Goal: Information Seeking & Learning: Learn about a topic

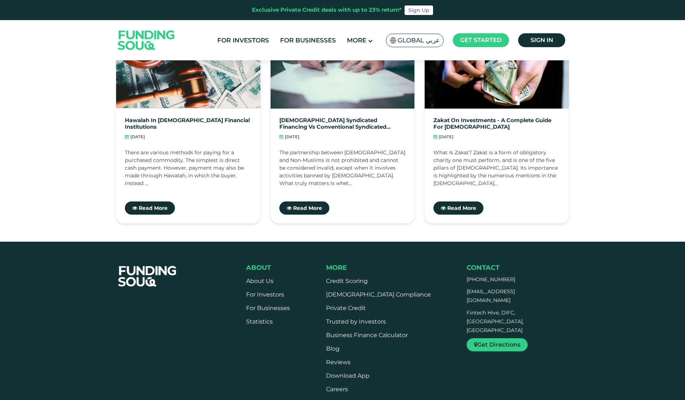
scroll to position [2374, 0]
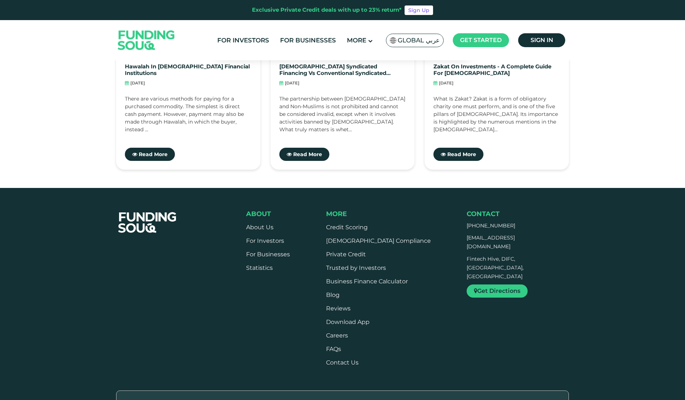
click at [161, 203] on img at bounding box center [147, 222] width 73 height 39
click at [256, 224] on link "About Us" at bounding box center [259, 227] width 27 height 7
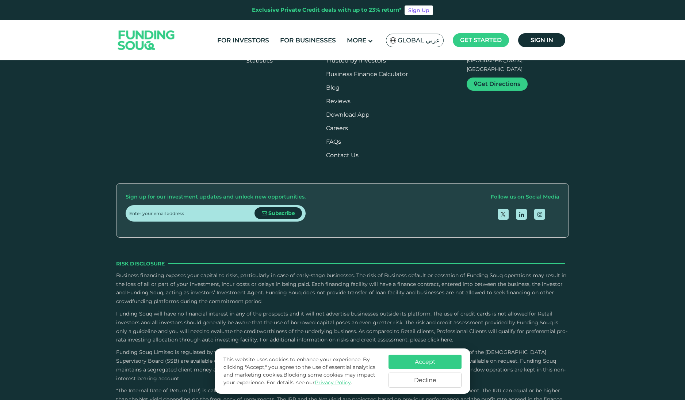
scroll to position [1096, 0]
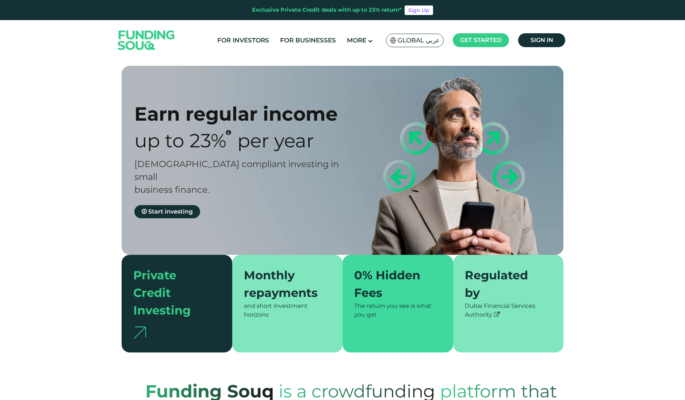
type tc-range-slider "4"
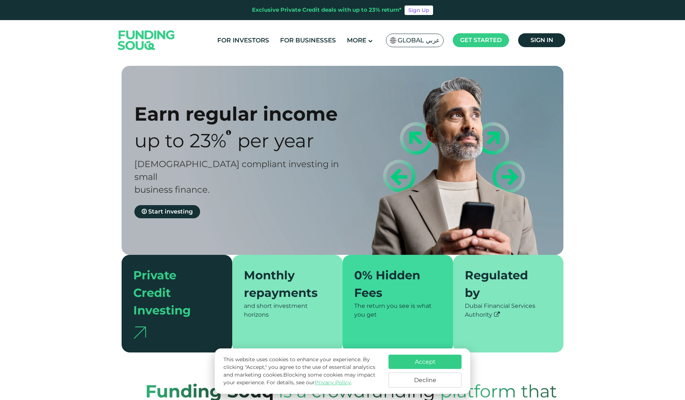
click at [144, 36] on img at bounding box center [147, 40] width 72 height 37
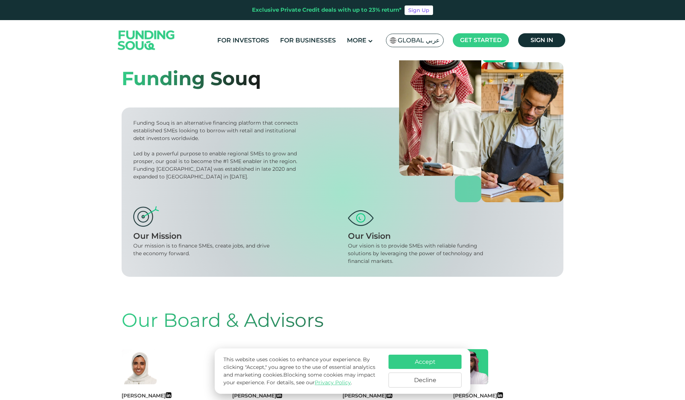
scroll to position [37, 0]
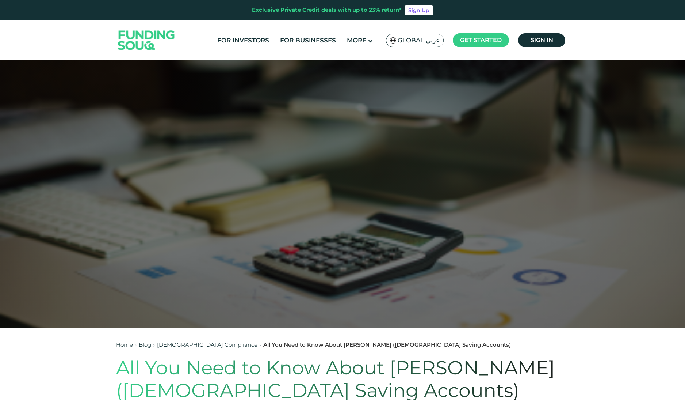
scroll to position [183, 0]
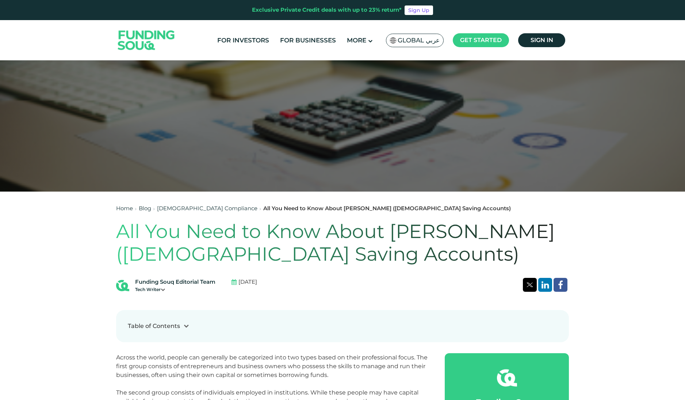
click at [283, 41] on link "For Businesses" at bounding box center [308, 40] width 60 height 12
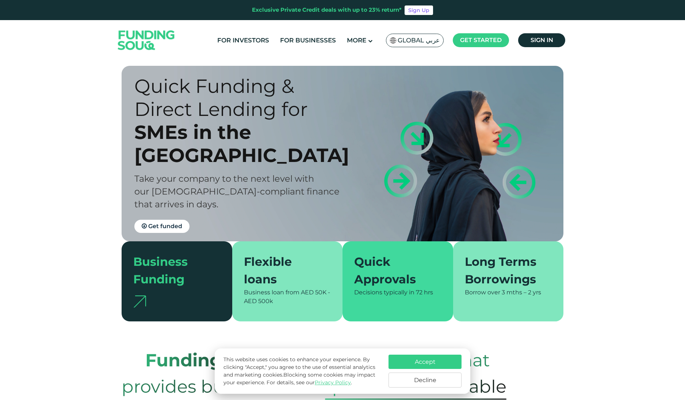
click at [342, 11] on div "Exclusive Private Credit deals with up to 23% return*" at bounding box center [327, 10] width 150 height 8
click at [324, 9] on div "Exclusive Private Credit deals with up to 23% return*" at bounding box center [327, 10] width 150 height 8
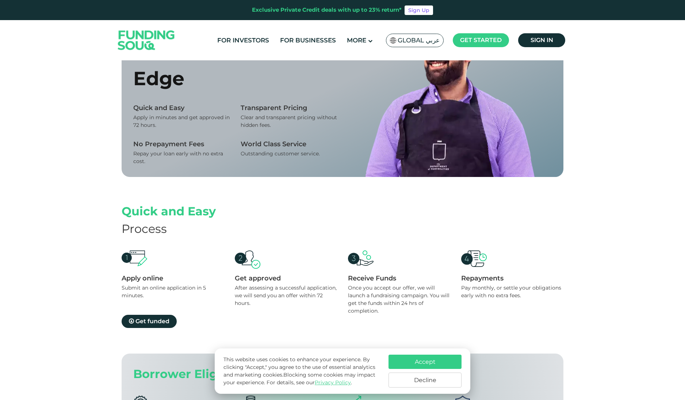
scroll to position [511, 0]
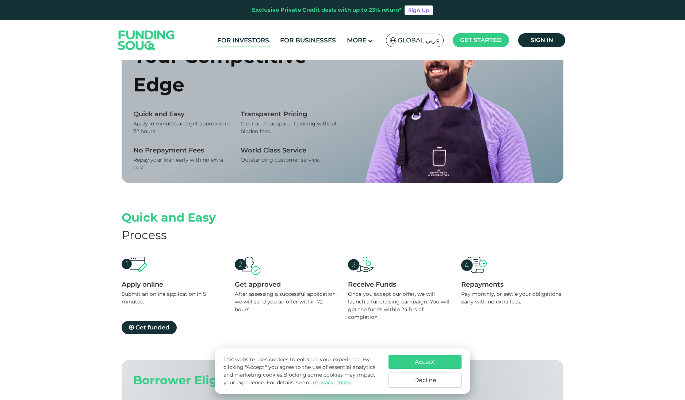
click at [261, 38] on link "For Investors" at bounding box center [243, 40] width 56 height 12
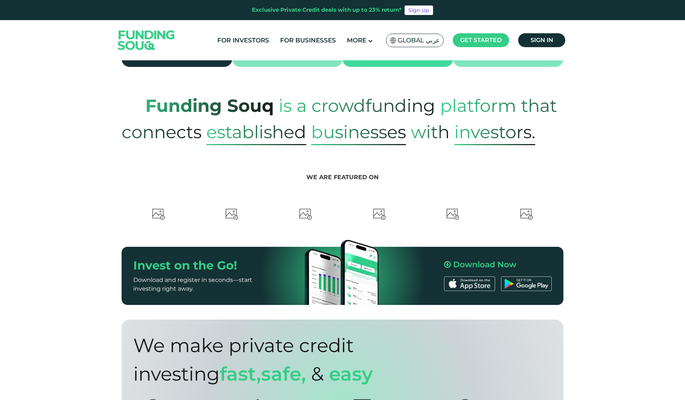
scroll to position [402, 0]
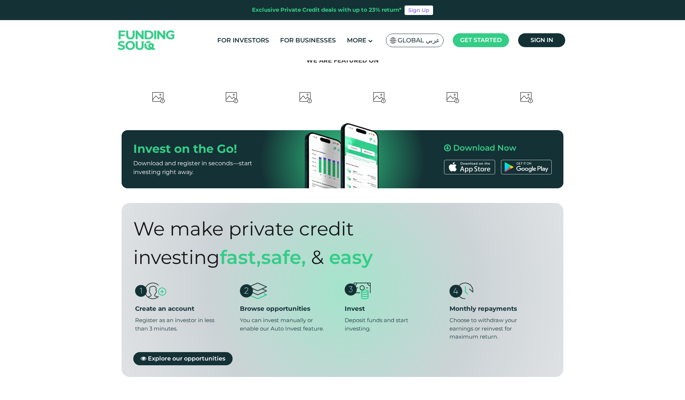
type tc-range-slider "4"
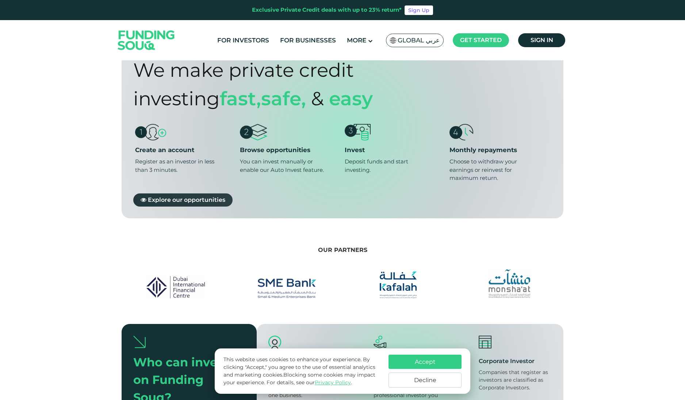
scroll to position [584, 0]
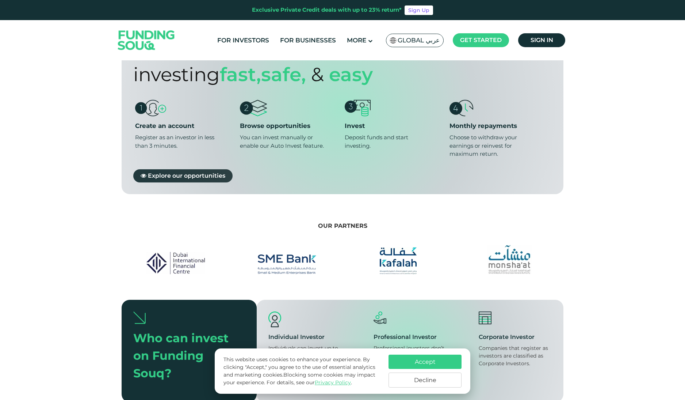
click at [217, 172] on span "Explore our opportunities" at bounding box center [186, 175] width 77 height 7
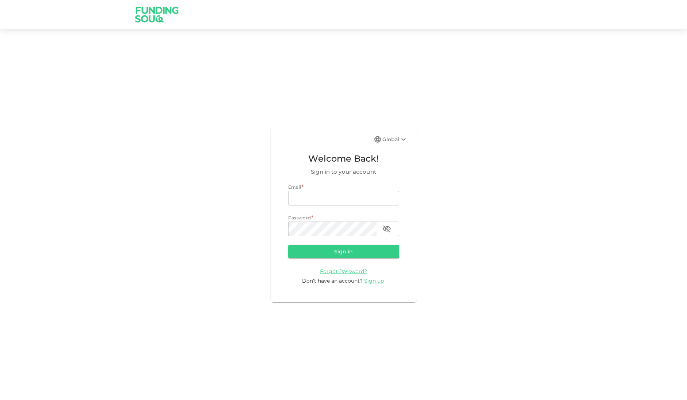
drag, startPoint x: 273, startPoint y: 190, endPoint x: 275, endPoint y: 186, distance: 4.6
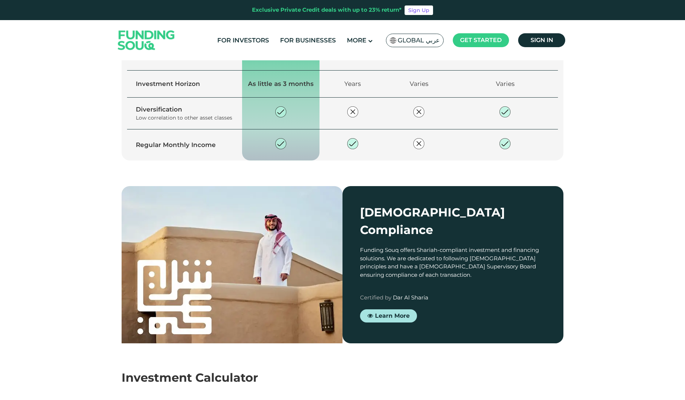
scroll to position [657, 0]
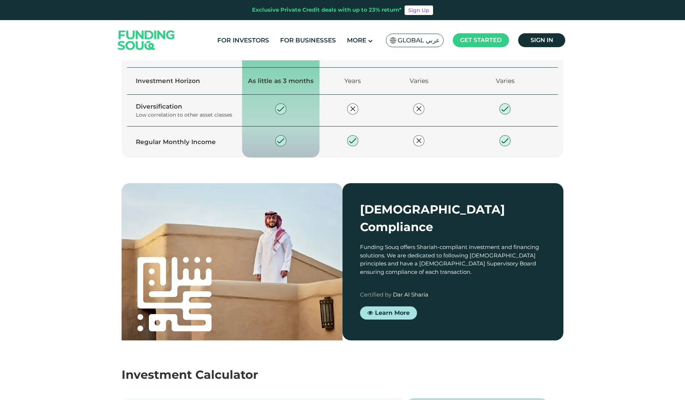
type tc-range-slider "4"
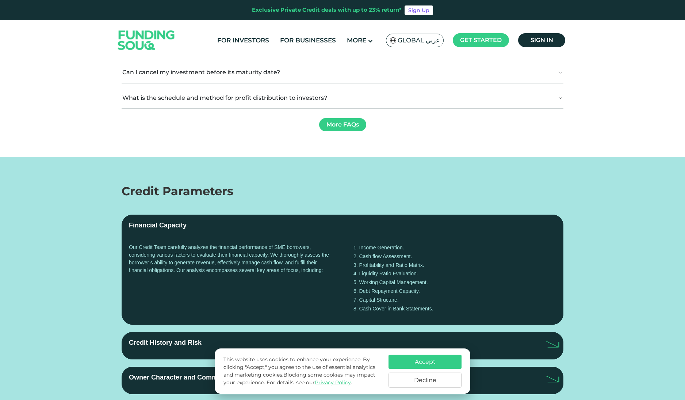
scroll to position [1351, 0]
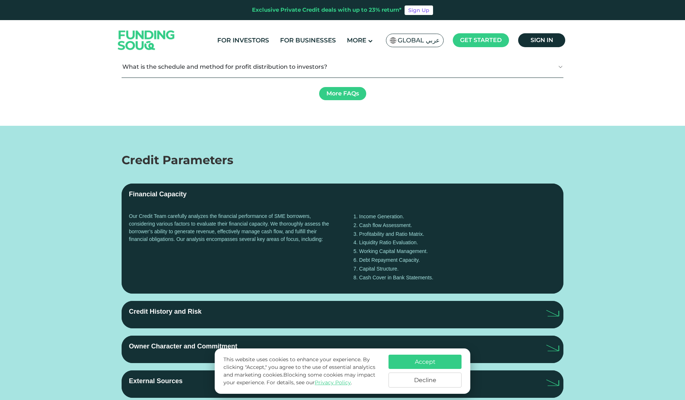
type tc-range-slider "10000"
type tc-range-slider "30000"
drag, startPoint x: 153, startPoint y: 203, endPoint x: 142, endPoint y: 203, distance: 10.6
drag, startPoint x: 366, startPoint y: 202, endPoint x: 389, endPoint y: 204, distance: 23.1
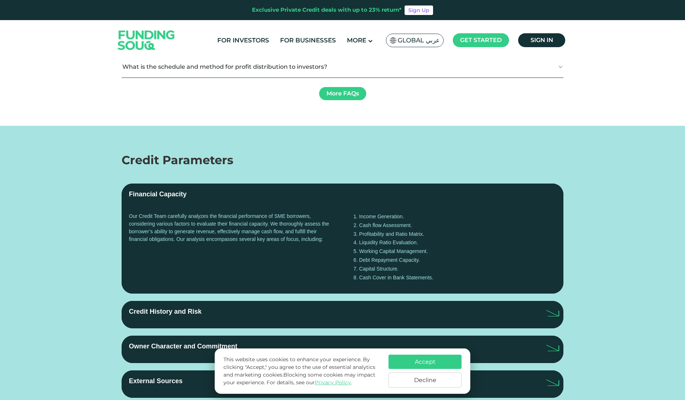
type tc-range-slider "5"
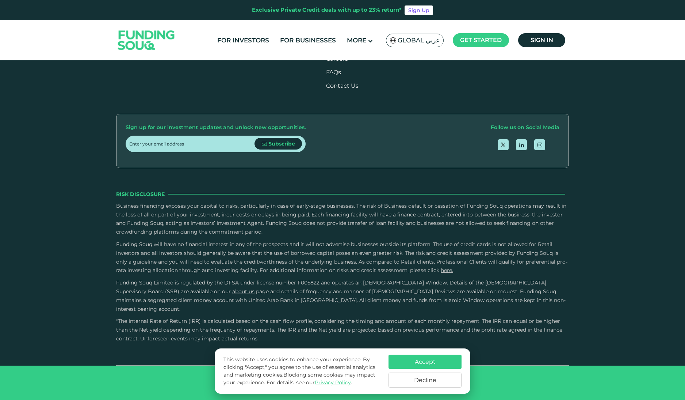
scroll to position [2349, 0]
click at [348, 62] on span "Careers" at bounding box center [337, 58] width 22 height 7
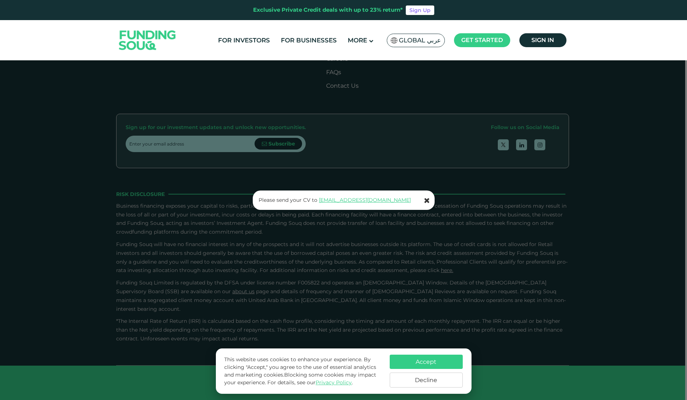
click at [426, 200] on icon at bounding box center [427, 200] width 6 height 7
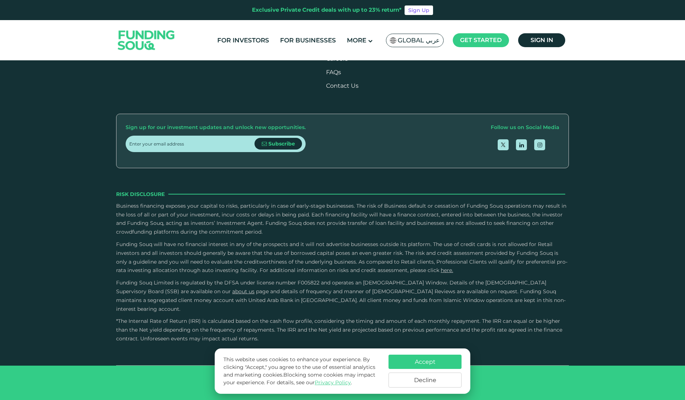
scroll to position [2532, 0]
